Goal: Find specific page/section: Find specific page/section

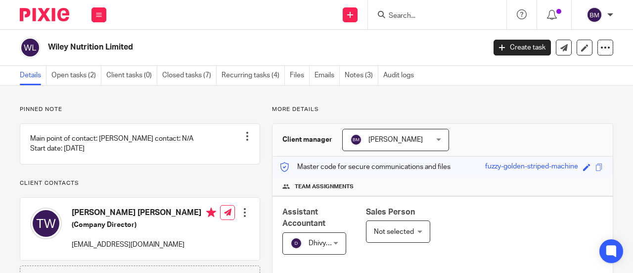
scroll to position [387, 0]
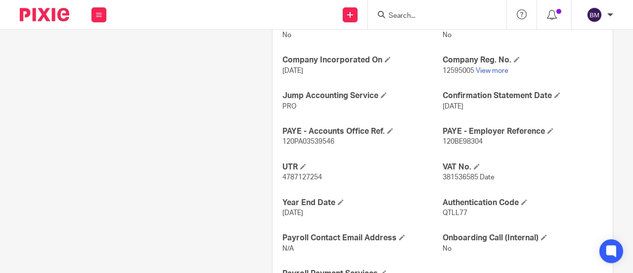
click at [418, 15] on input "Search" at bounding box center [432, 16] width 89 height 9
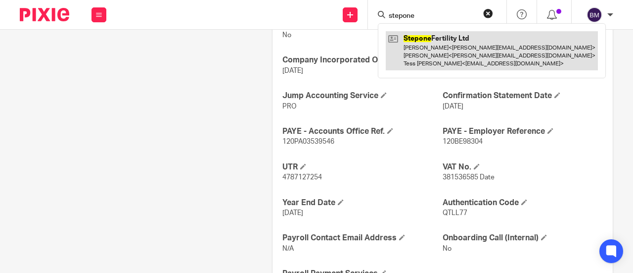
type input "stepone"
click at [434, 50] on link at bounding box center [492, 50] width 212 height 39
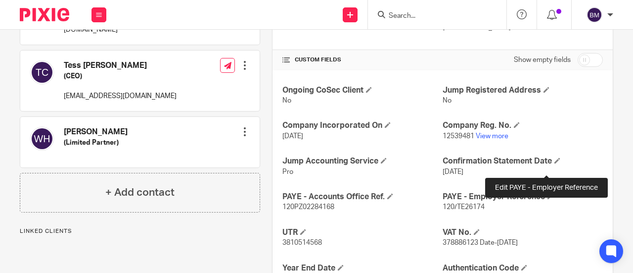
scroll to position [346, 0]
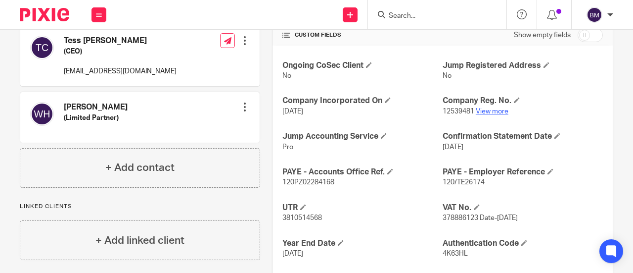
click at [485, 108] on link "View more" at bounding box center [492, 111] width 33 height 7
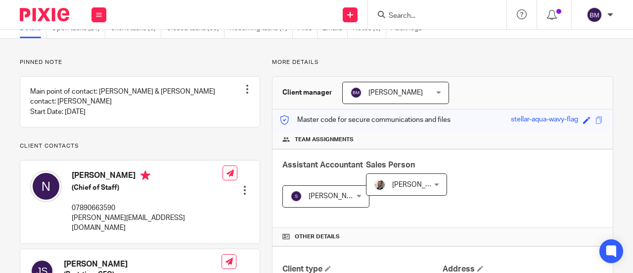
scroll to position [0, 0]
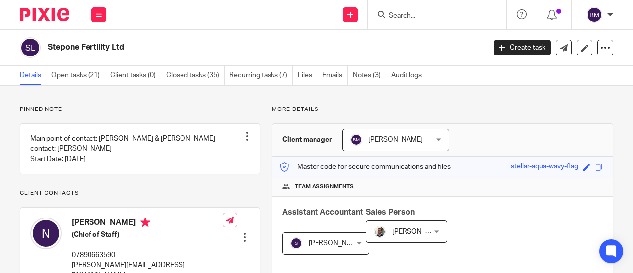
click at [412, 10] on form at bounding box center [440, 14] width 105 height 12
click at [394, 16] on input "Search" at bounding box center [432, 16] width 89 height 9
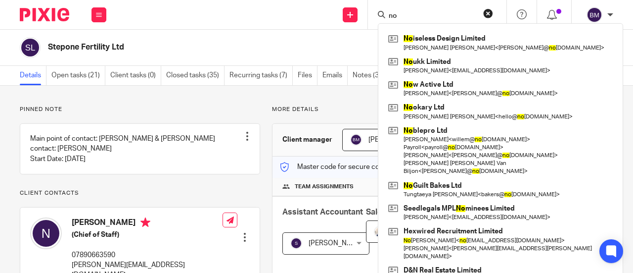
type input "n"
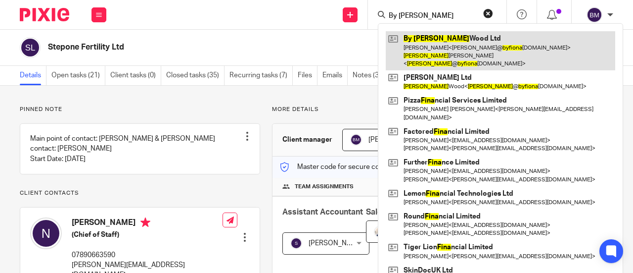
type input "By Fiona"
click at [455, 48] on link at bounding box center [500, 50] width 229 height 39
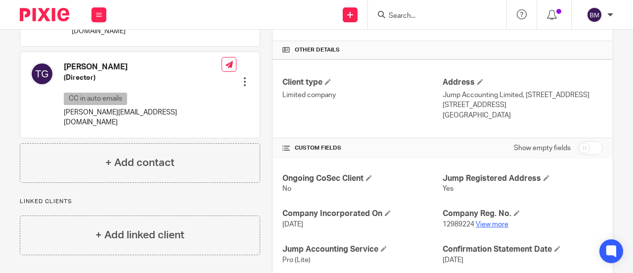
scroll to position [247, 0]
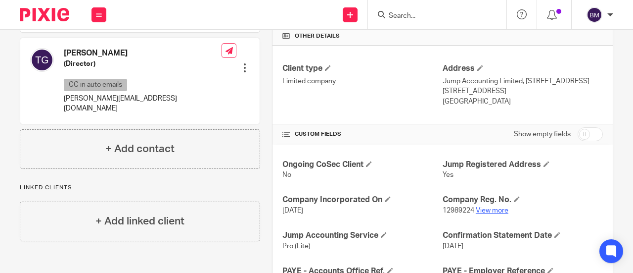
click at [486, 212] on link "View more" at bounding box center [492, 210] width 33 height 7
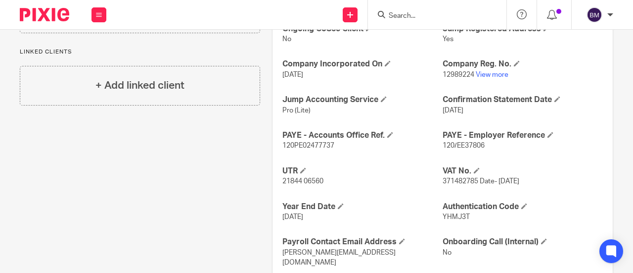
scroll to position [396, 0]
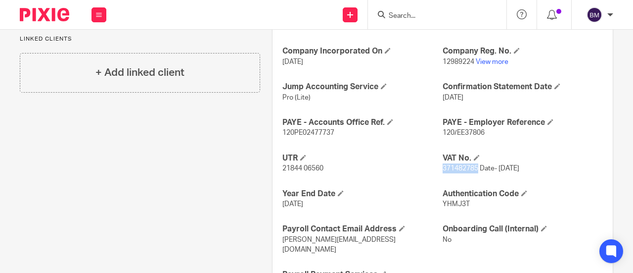
drag, startPoint x: 472, startPoint y: 166, endPoint x: 439, endPoint y: 163, distance: 33.3
click at [443, 165] on span "371482785 Date- 4/12/2020" at bounding box center [481, 168] width 77 height 7
copy span "371482785"
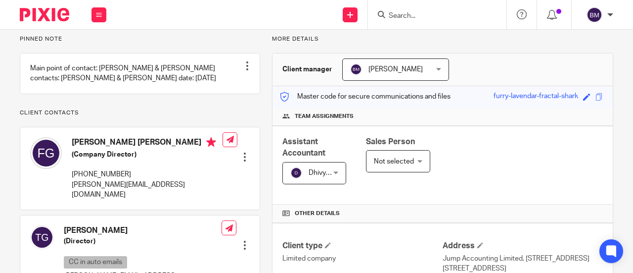
scroll to position [0, 0]
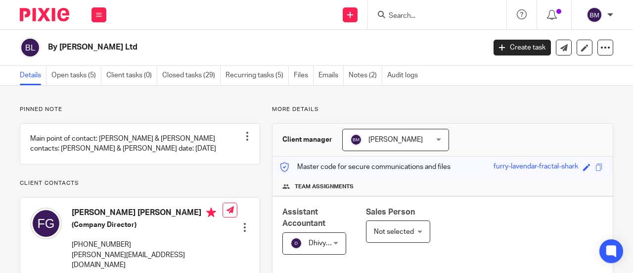
click at [41, 73] on link "Details" at bounding box center [33, 75] width 27 height 19
drag, startPoint x: 426, startPoint y: 13, endPoint x: 425, endPoint y: 22, distance: 8.5
click at [427, 17] on input "Search" at bounding box center [432, 16] width 89 height 9
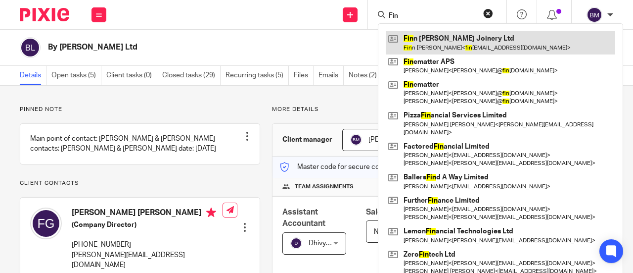
type input "Fin"
click at [434, 50] on link at bounding box center [500, 42] width 229 height 23
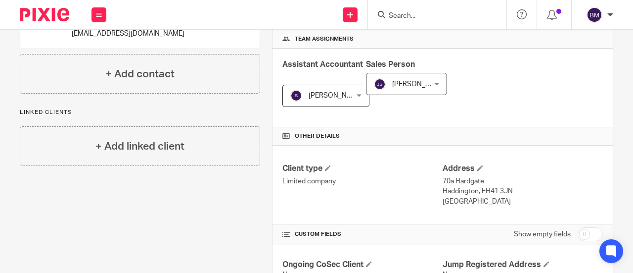
scroll to position [247, 0]
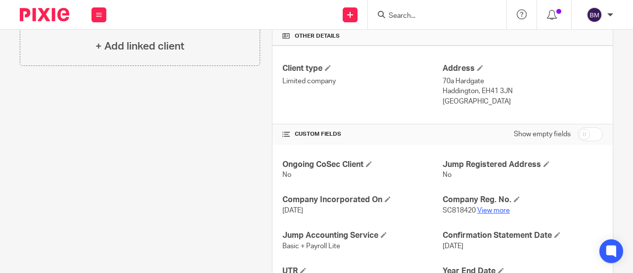
click at [486, 208] on link "View more" at bounding box center [493, 210] width 33 height 7
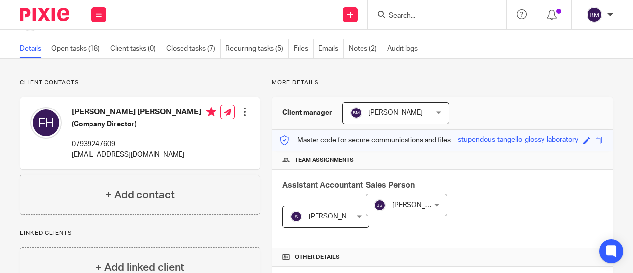
scroll to position [49, 0]
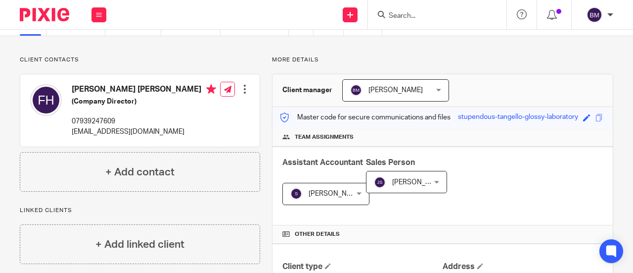
click at [411, 15] on input "Search" at bounding box center [432, 16] width 89 height 9
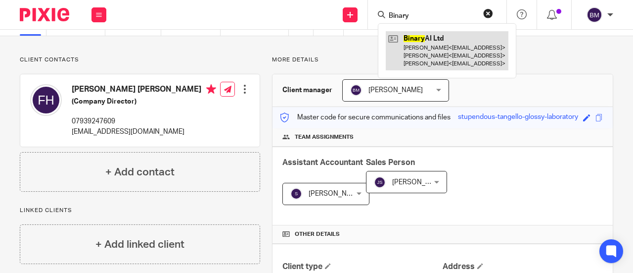
type input "Binary"
click at [443, 45] on link at bounding box center [447, 50] width 123 height 39
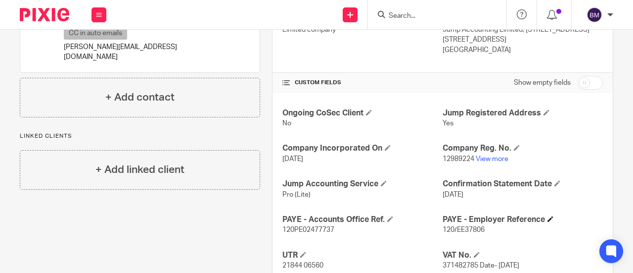
scroll to position [346, 0]
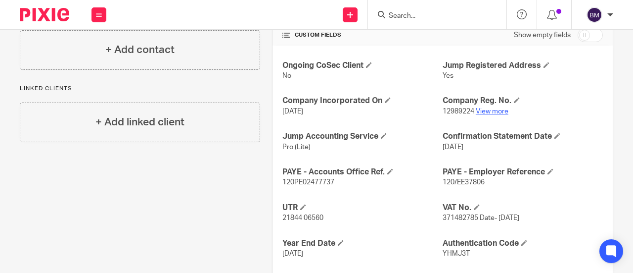
click at [483, 110] on link "View more" at bounding box center [492, 111] width 33 height 7
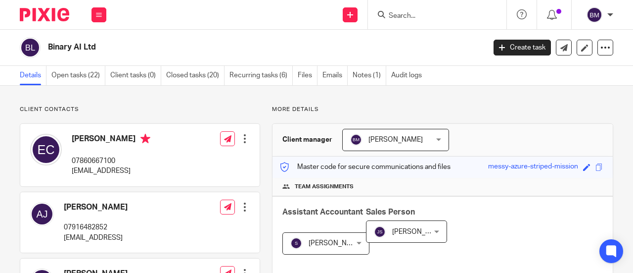
click at [468, 13] on input "Search" at bounding box center [432, 16] width 89 height 9
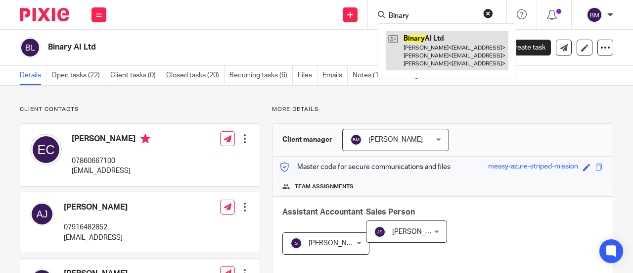
type input "Binary"
click at [439, 46] on link at bounding box center [447, 50] width 123 height 39
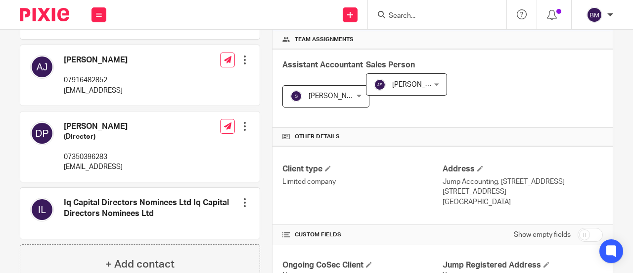
scroll to position [247, 0]
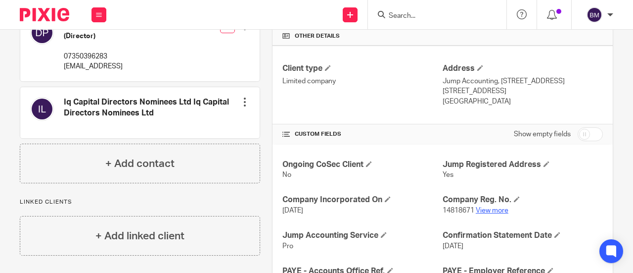
click at [481, 210] on link "View more" at bounding box center [492, 210] width 33 height 7
